Goal: Information Seeking & Learning: Learn about a topic

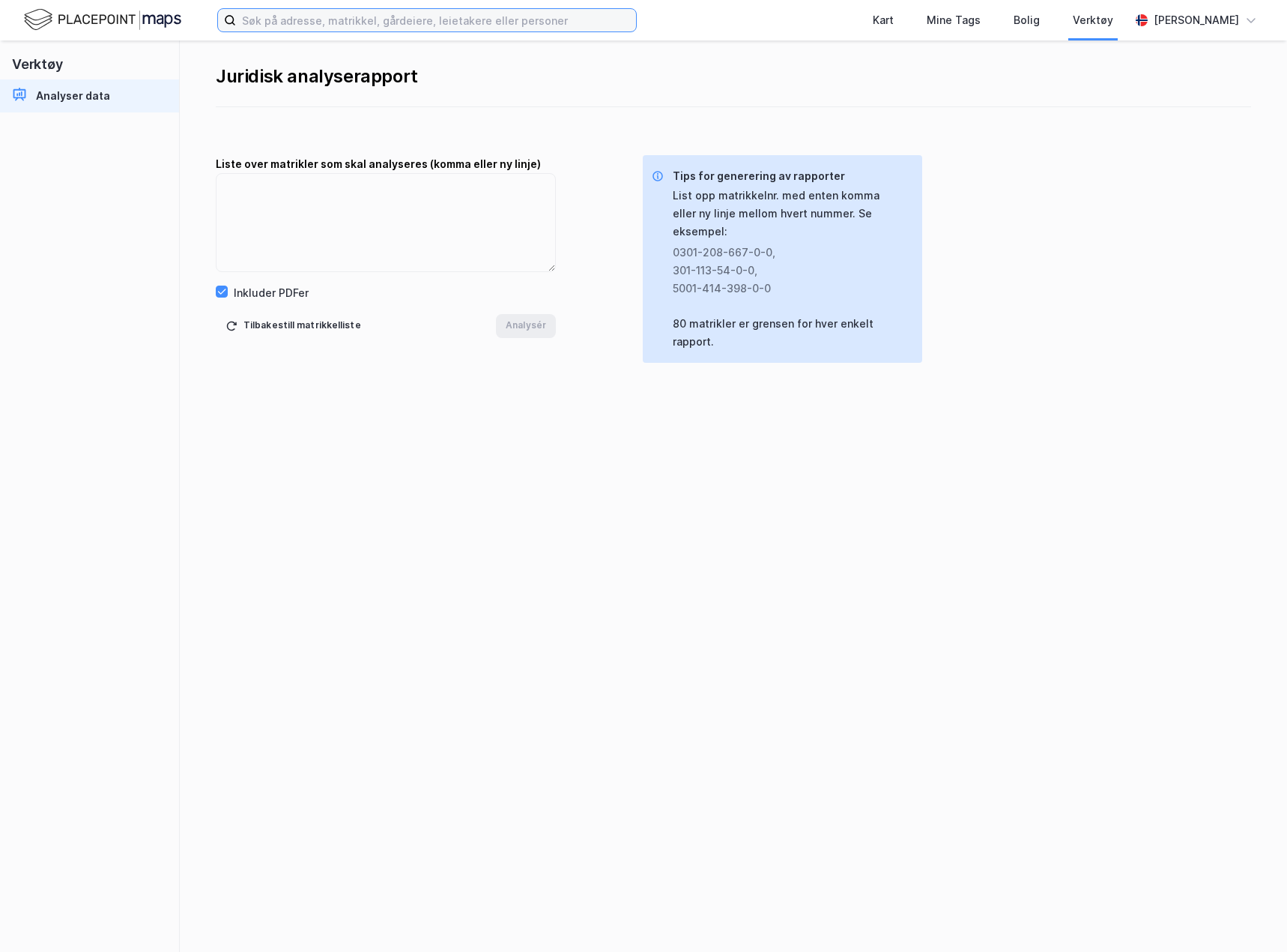
click at [419, 21] on input at bounding box center [436, 20] width 400 height 23
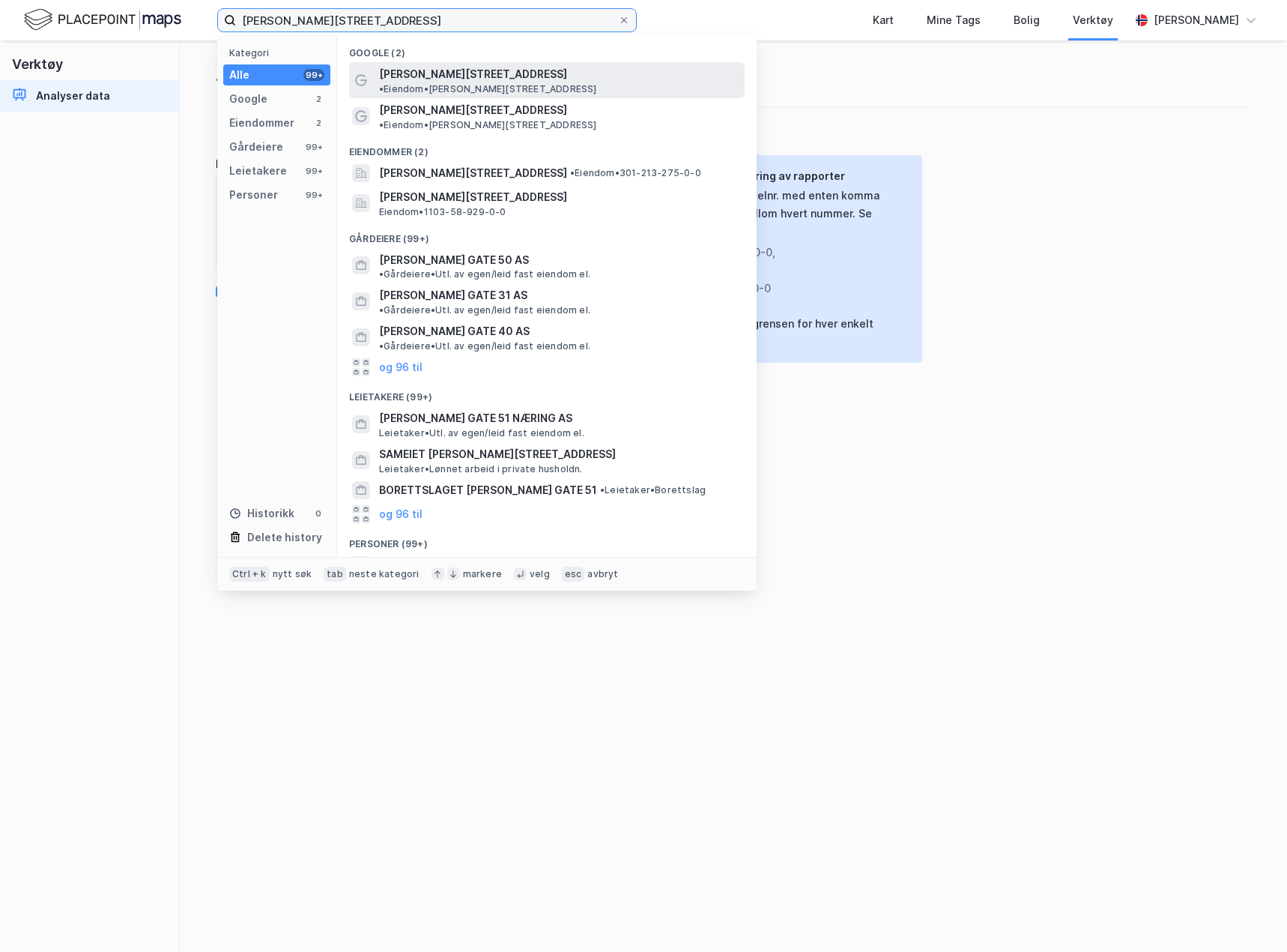
type input "[PERSON_NAME][STREET_ADDRESS]"
click at [456, 69] on span "[PERSON_NAME][STREET_ADDRESS]" at bounding box center [473, 75] width 188 height 18
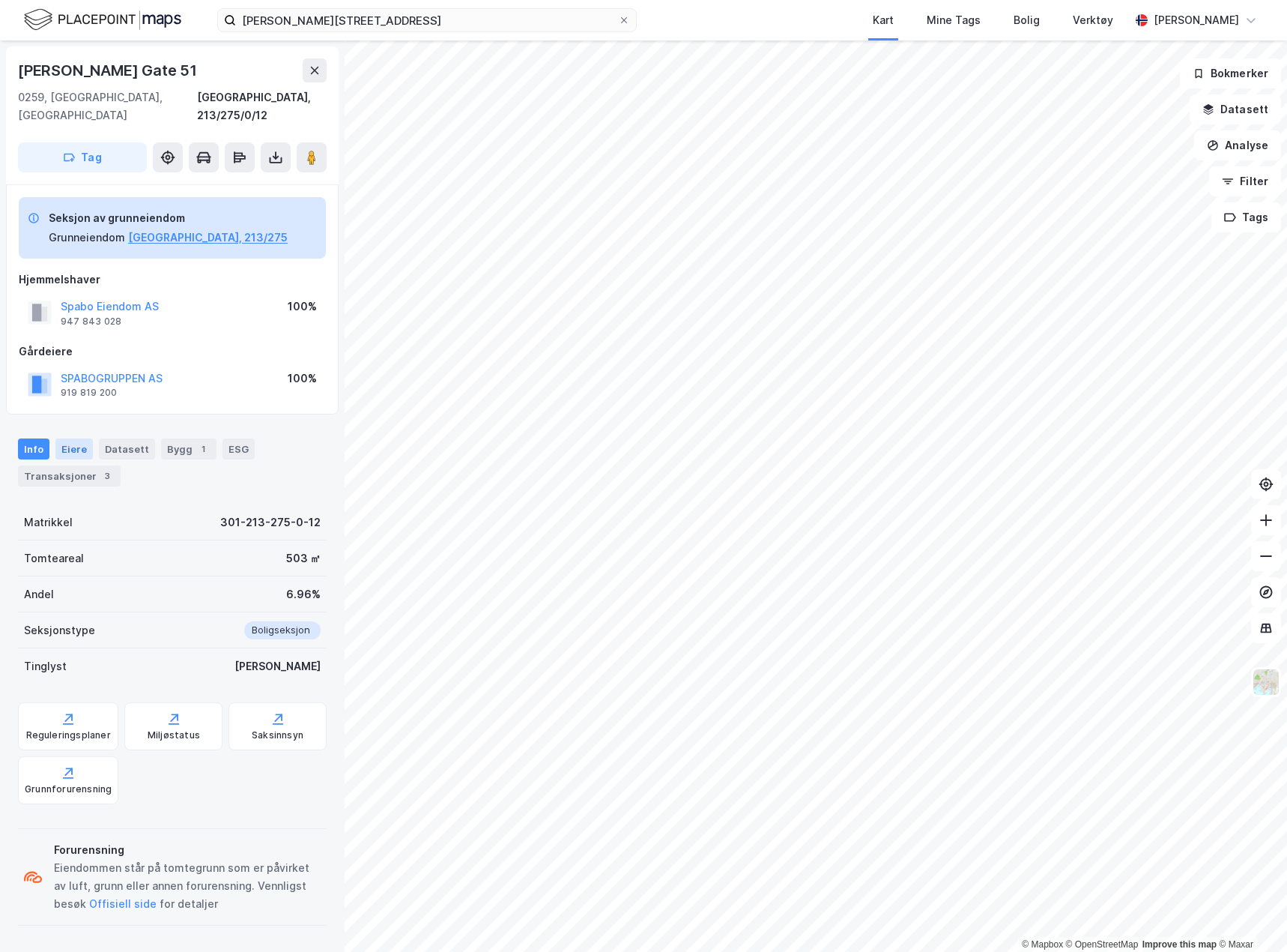
click at [72, 438] on div "Eiere" at bounding box center [74, 448] width 37 height 21
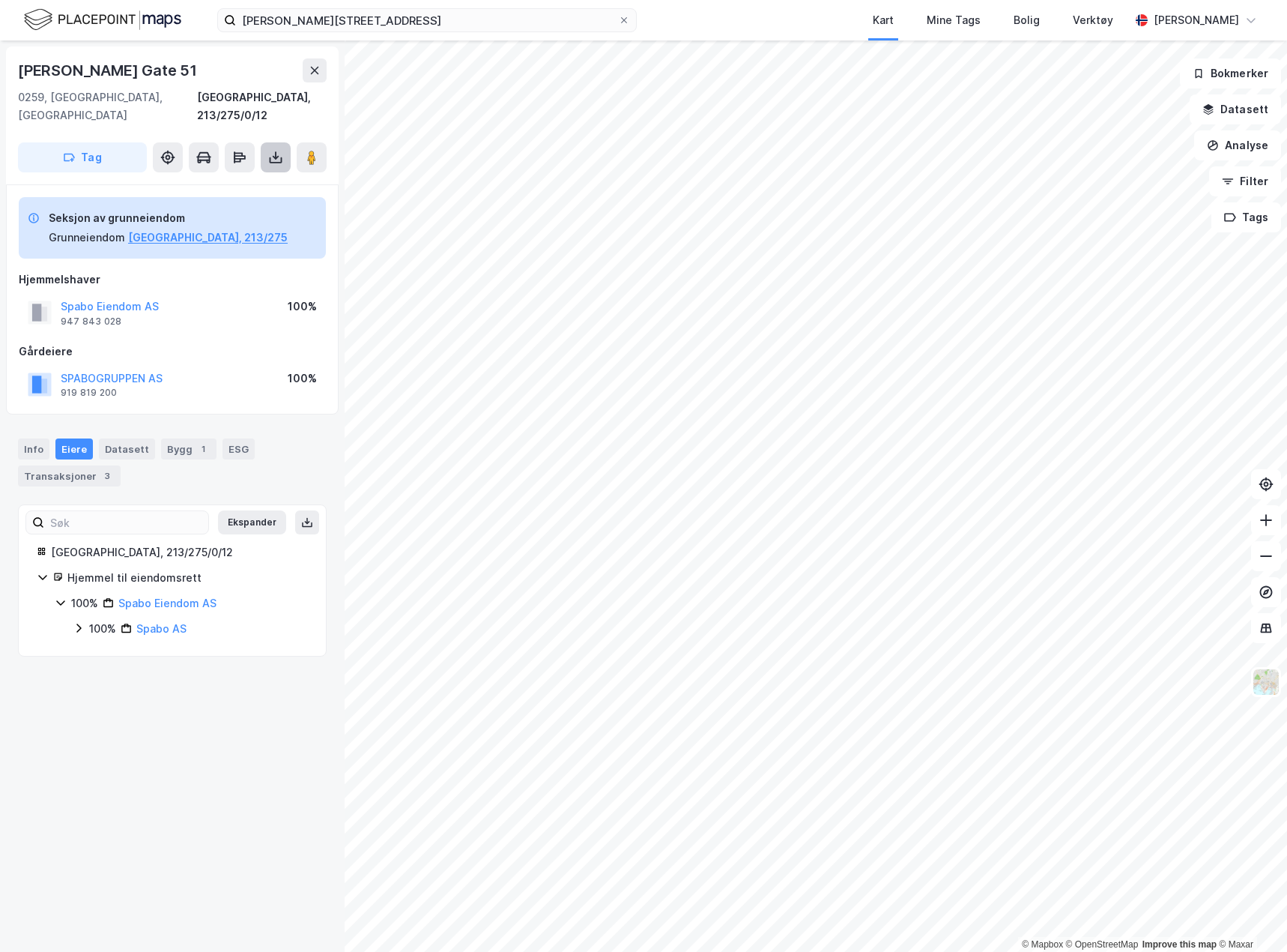
click at [277, 150] on icon at bounding box center [275, 157] width 15 height 15
click at [245, 181] on div "Last ned grunnbok" at bounding box center [201, 187] width 87 height 12
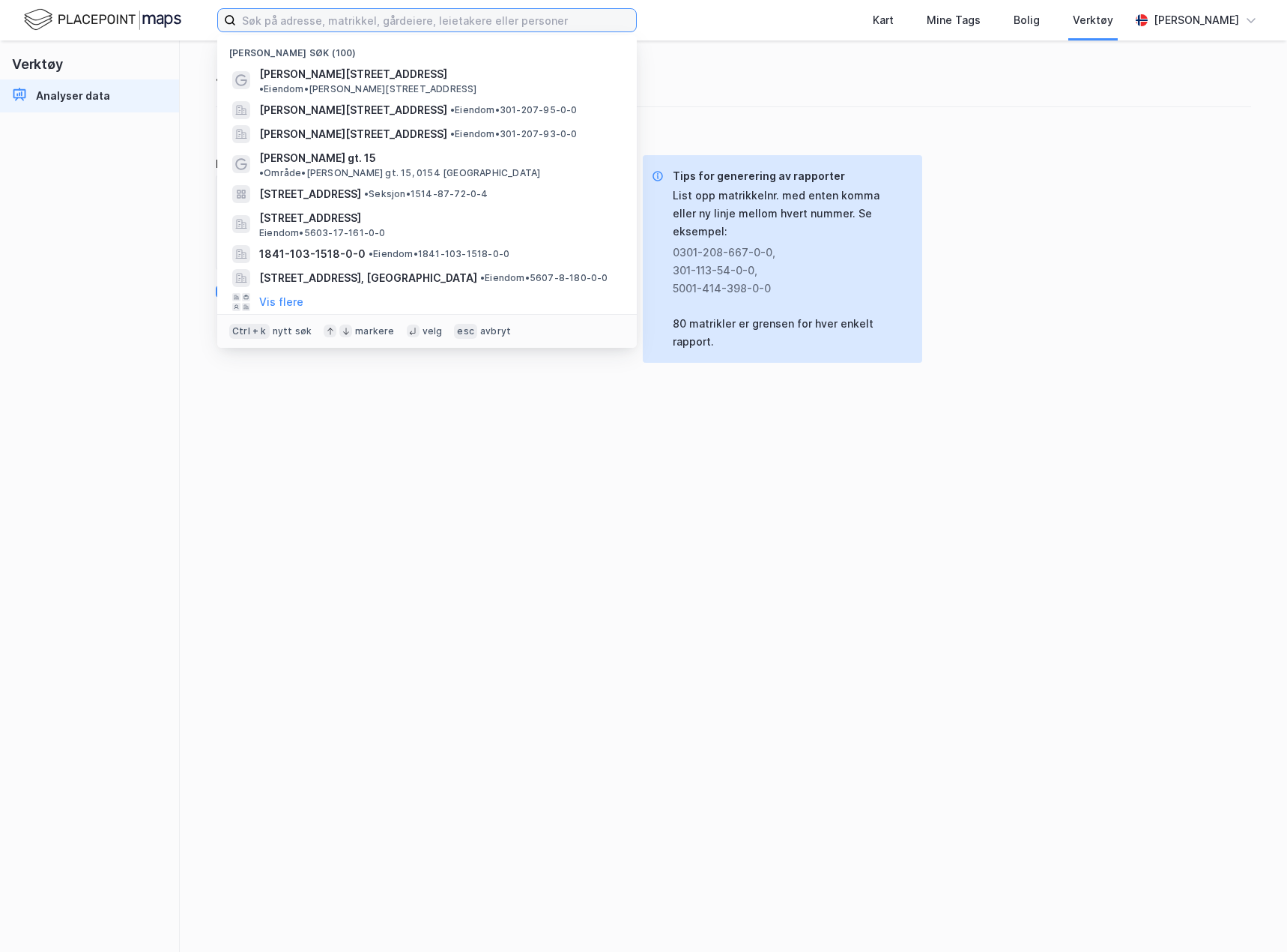
click at [324, 19] on input at bounding box center [436, 20] width 400 height 23
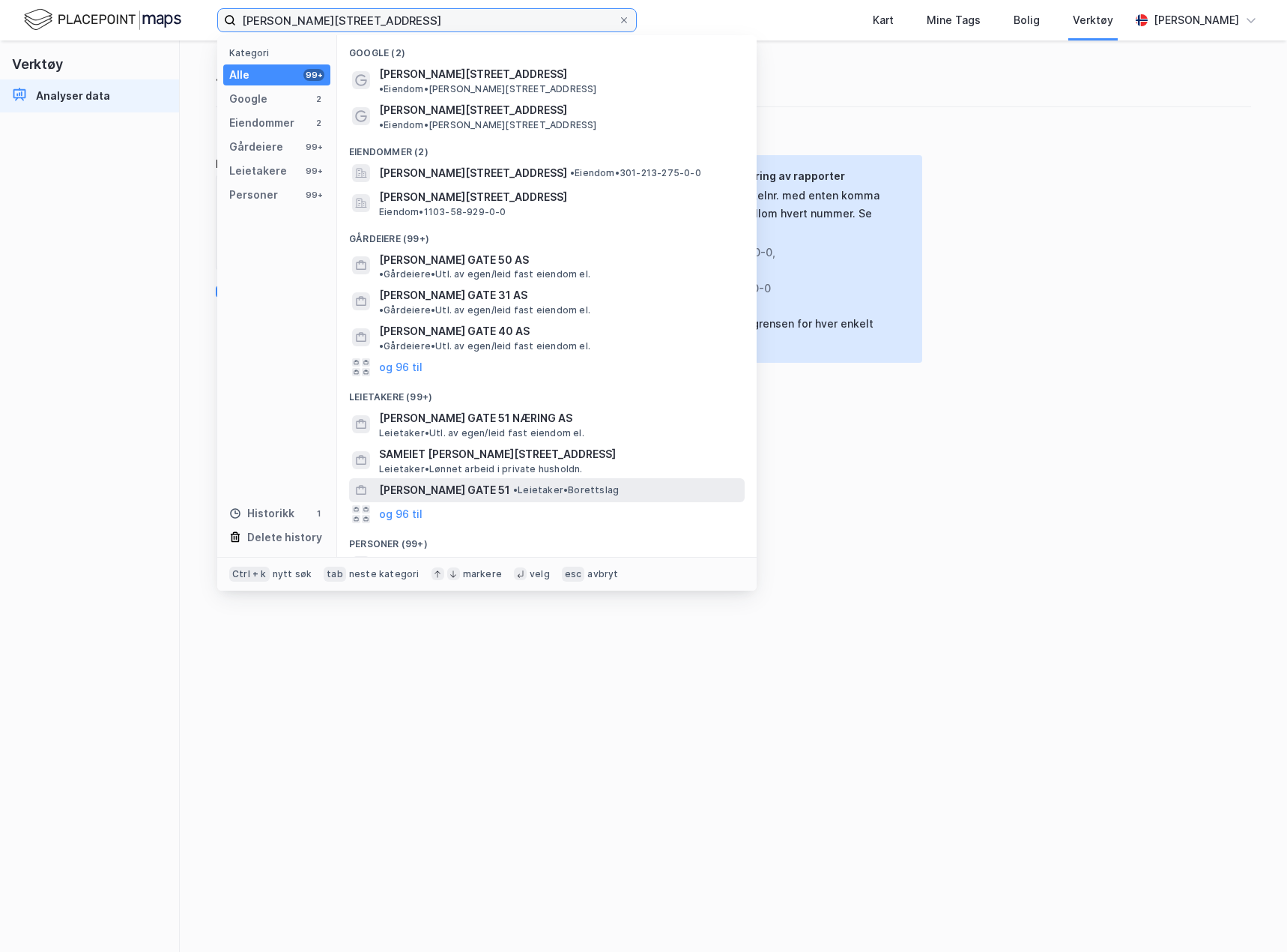
type input "[PERSON_NAME][STREET_ADDRESS]"
click at [433, 481] on span "[PERSON_NAME] GATE 51" at bounding box center [445, 490] width 131 height 18
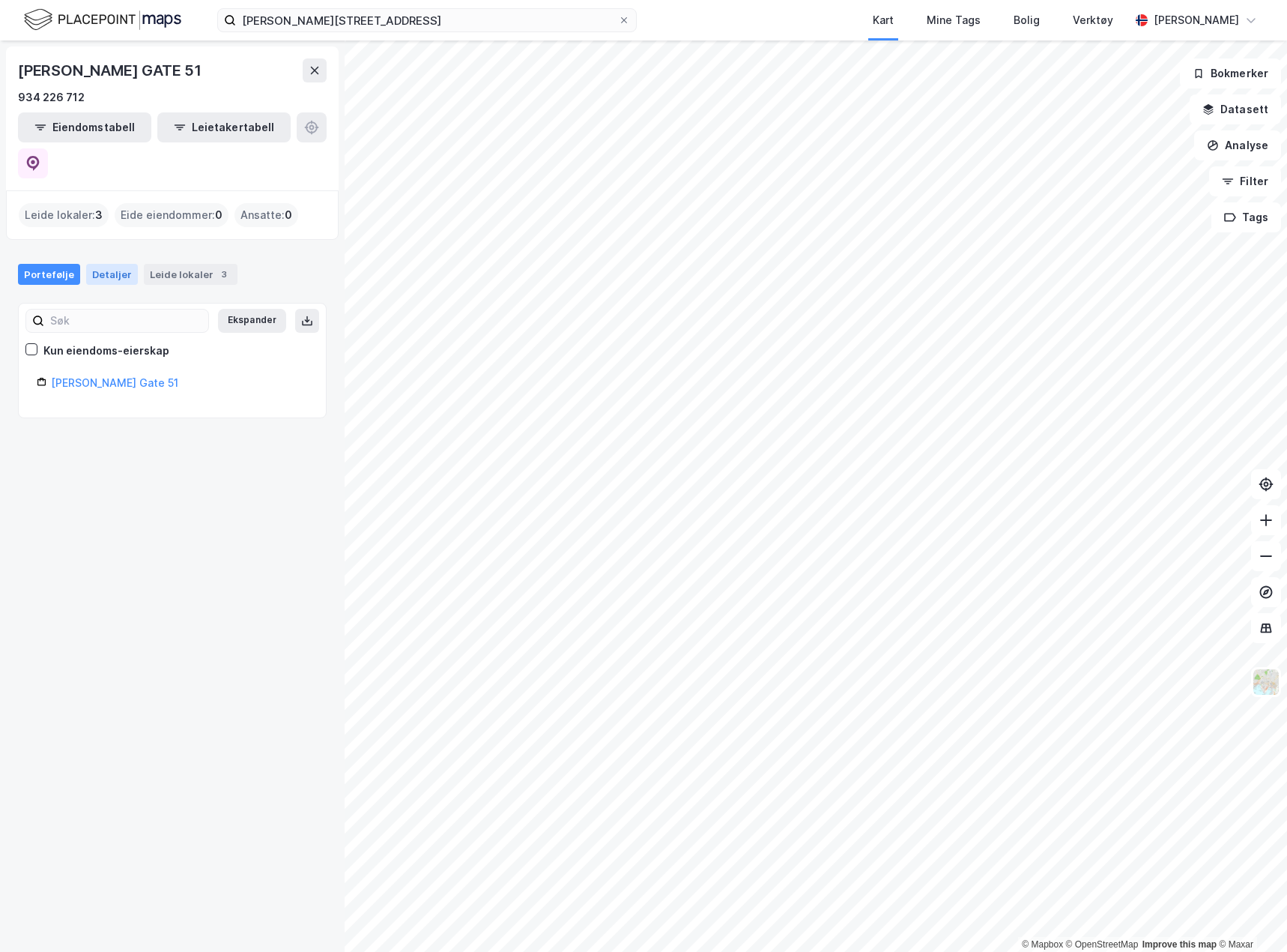
click at [105, 264] on div "Detaljer" at bounding box center [112, 274] width 52 height 21
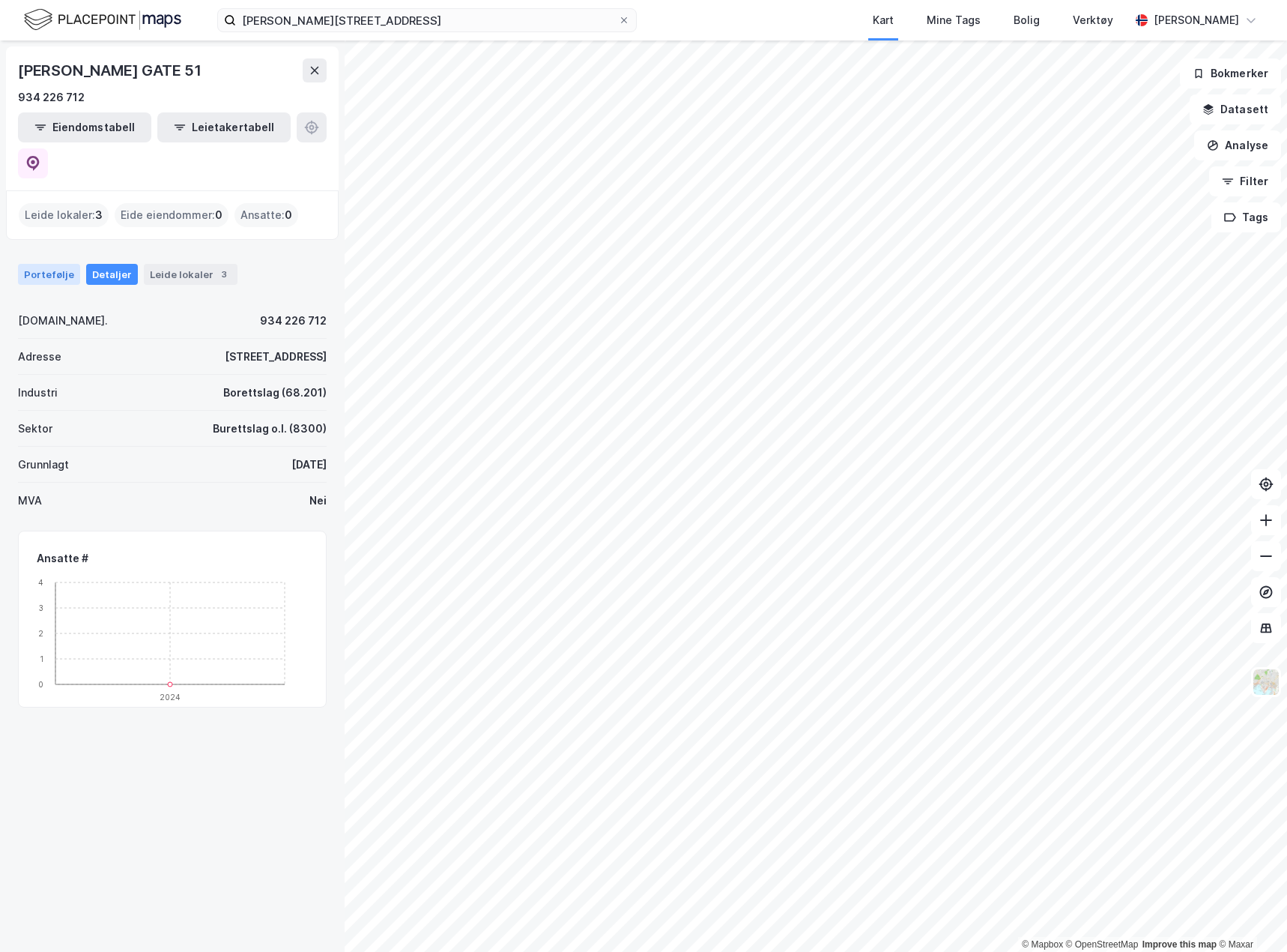
click at [43, 264] on div "Portefølje" at bounding box center [48, 274] width 62 height 21
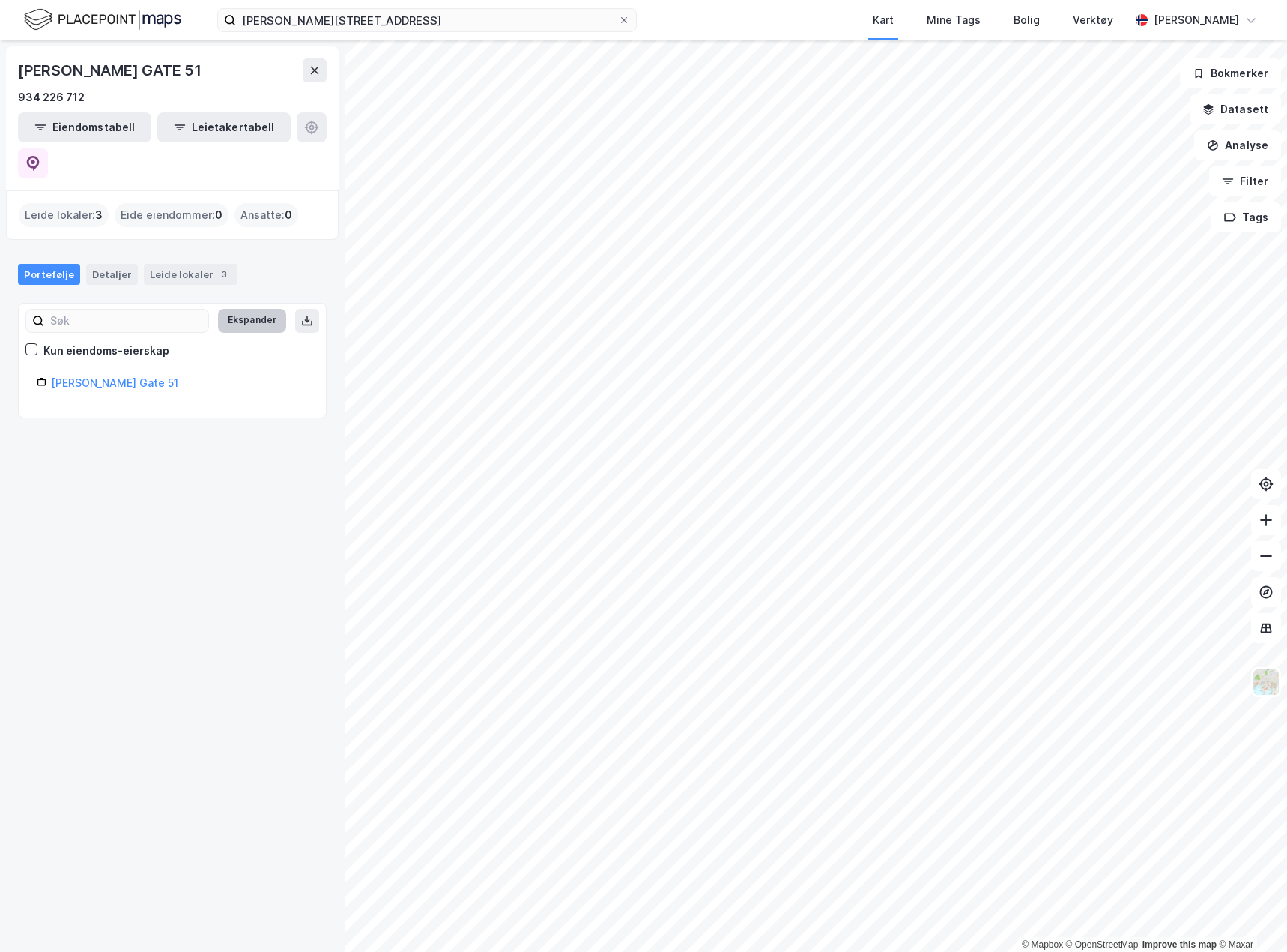
click at [250, 309] on button "Ekspander" at bounding box center [252, 321] width 69 height 24
click at [74, 376] on link "[PERSON_NAME] Gate 51" at bounding box center [115, 382] width 127 height 13
